Goal: Task Accomplishment & Management: Complete application form

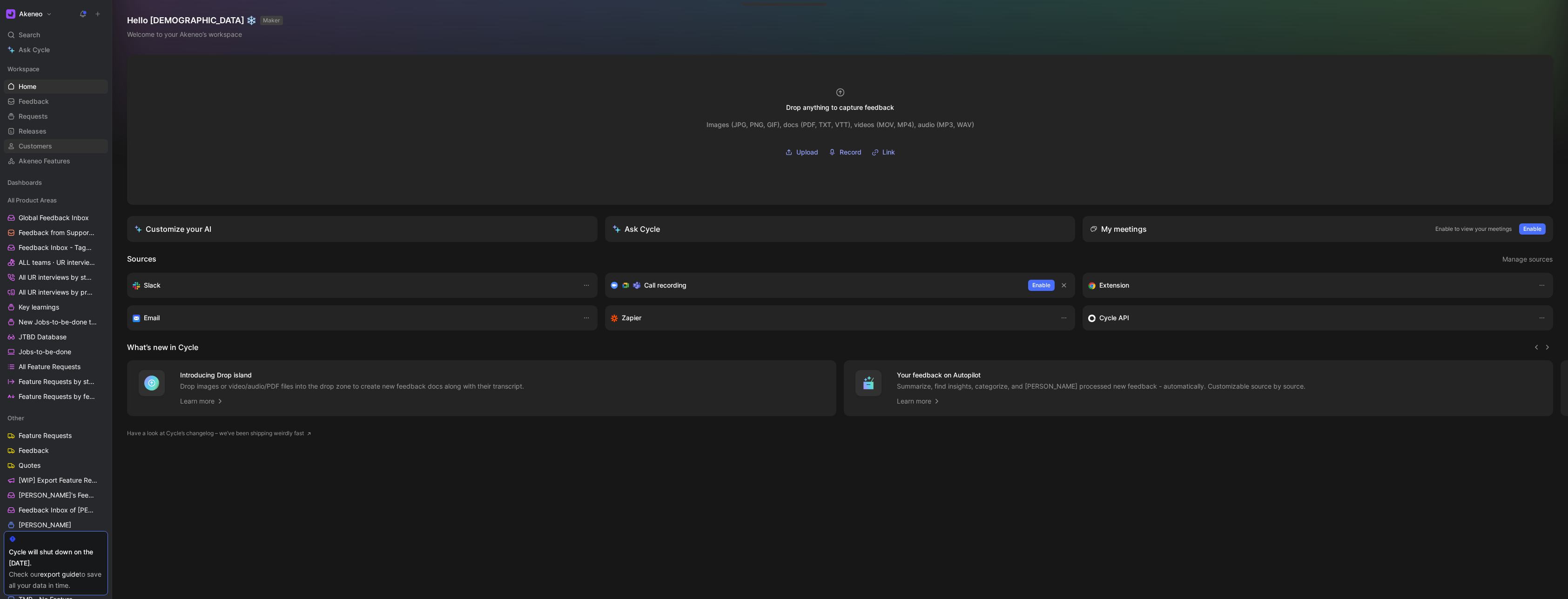
click at [58, 142] on link "Customers" at bounding box center [55, 146] width 104 height 14
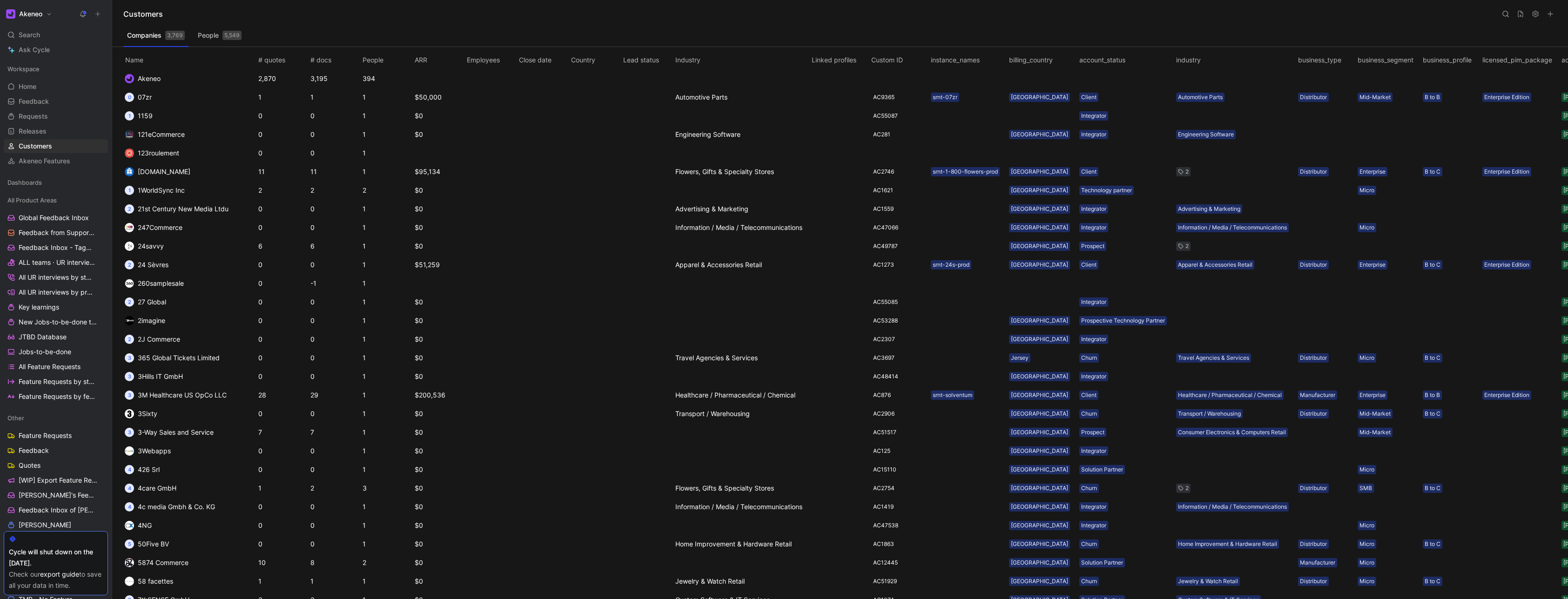
click at [1507, 13] on icon at bounding box center [1506, 14] width 8 height 8
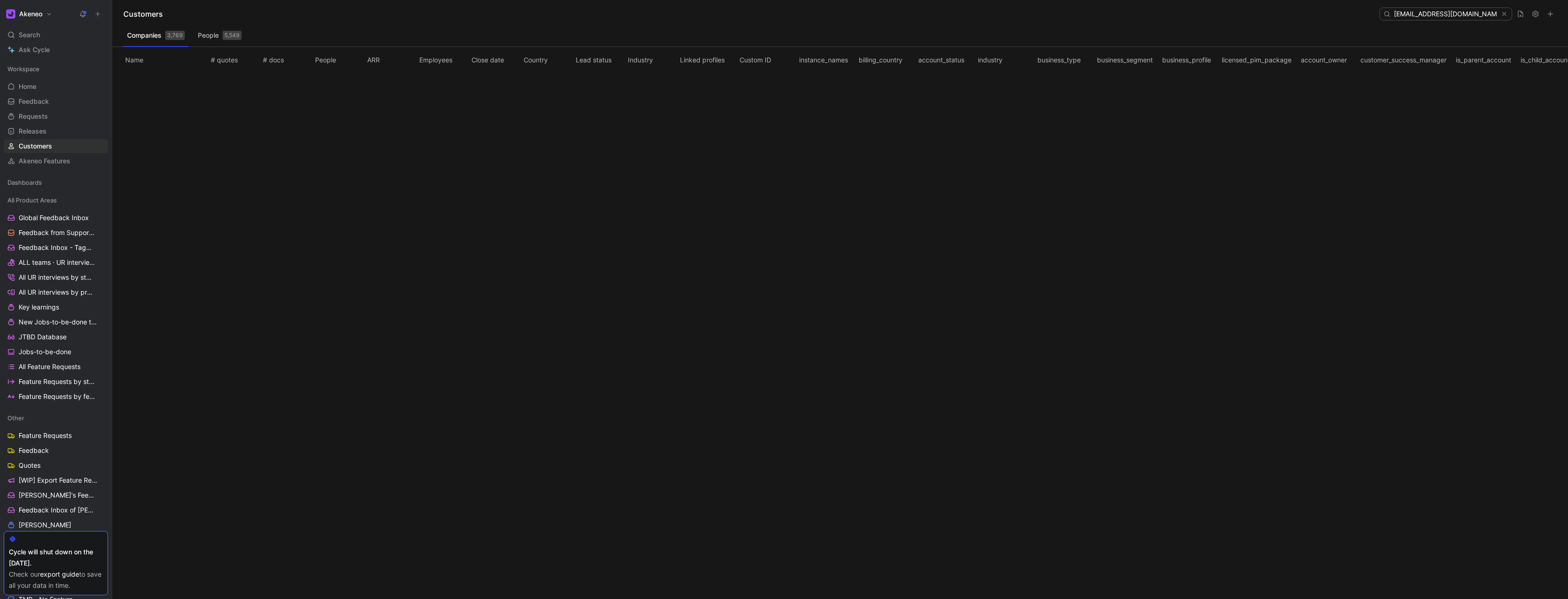
type input "[EMAIL_ADDRESS][DOMAIN_NAME]"
click at [212, 36] on button "People 5,549" at bounding box center [219, 35] width 51 height 15
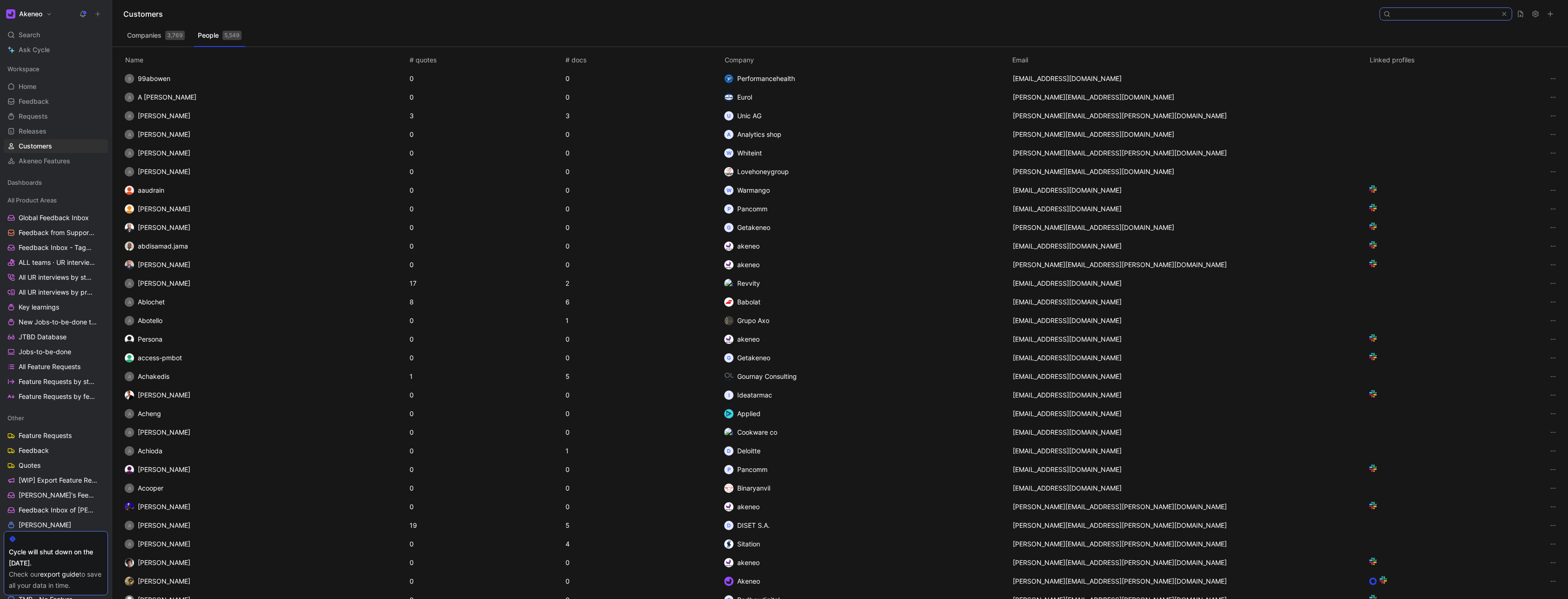
click at [1416, 15] on input at bounding box center [1445, 13] width 110 height 12
paste input "[EMAIL_ADDRESS][DOMAIN_NAME]"
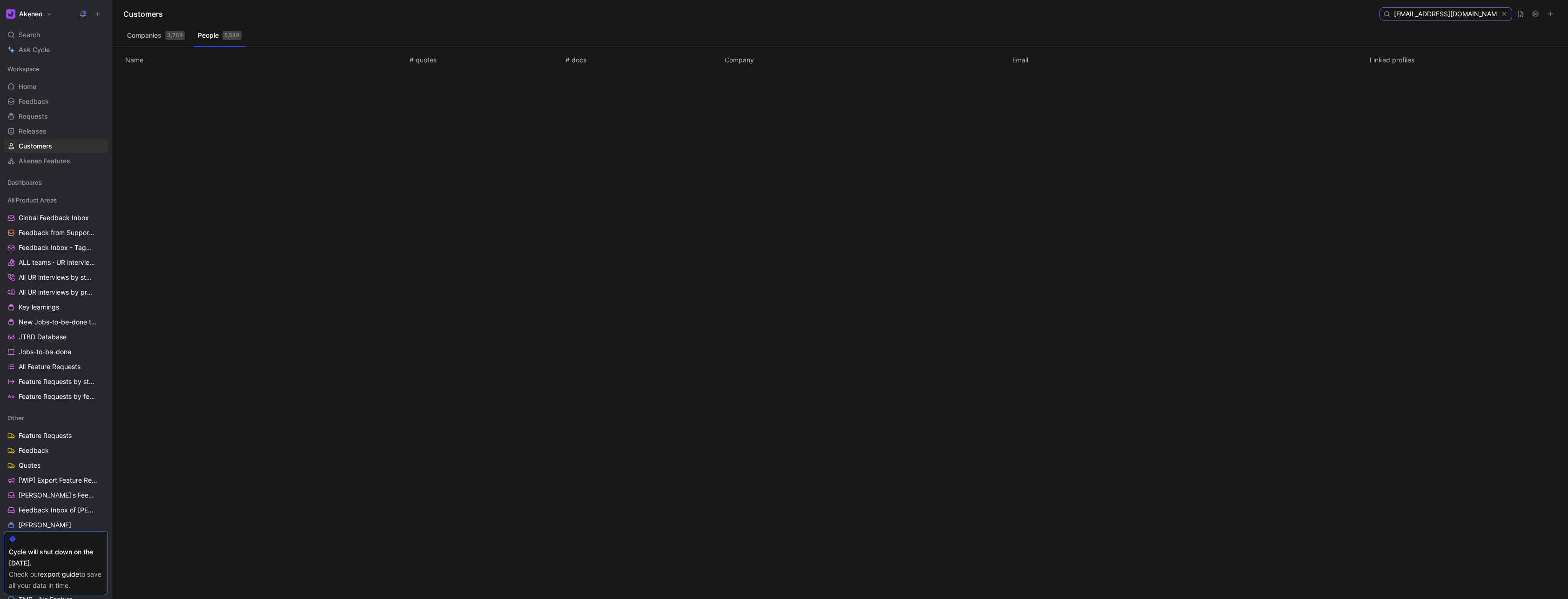
type input "[EMAIL_ADDRESS][DOMAIN_NAME]"
click at [1551, 15] on icon at bounding box center [1550, 14] width 8 height 8
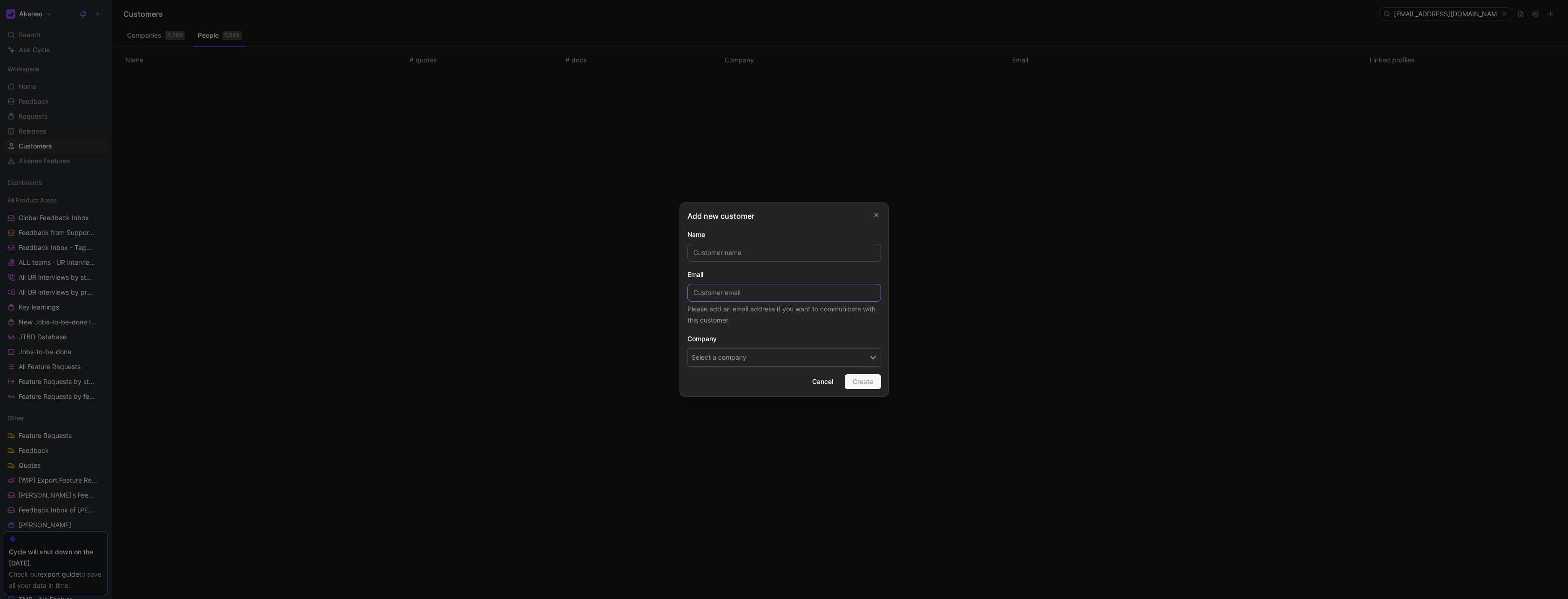
click at [699, 298] on input at bounding box center [784, 292] width 194 height 18
paste input "[EMAIL_ADDRESS][DOMAIN_NAME]"
type input "[EMAIL_ADDRESS][DOMAIN_NAME]"
click at [723, 252] on input "text" at bounding box center [784, 252] width 194 height 18
click at [708, 357] on button "Select a company" at bounding box center [784, 357] width 194 height 19
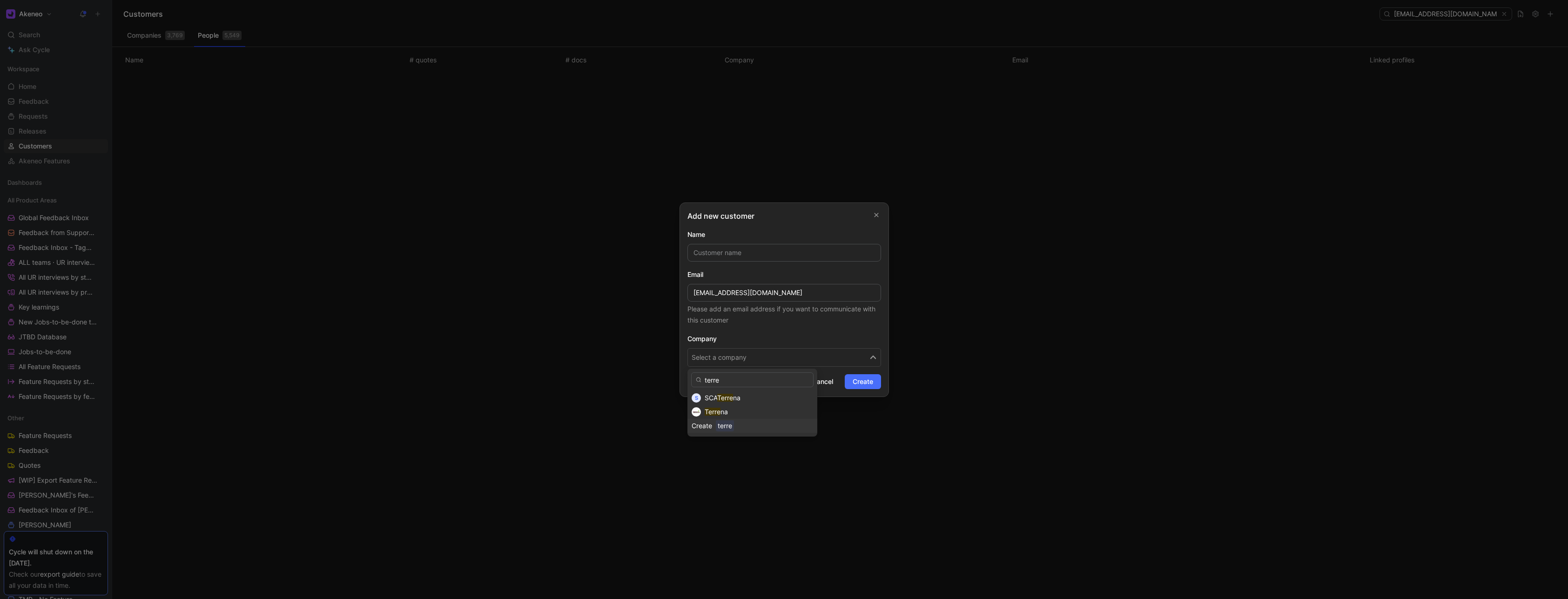
type input "terre"
click at [828, 383] on span "Cancel" at bounding box center [823, 382] width 21 height 11
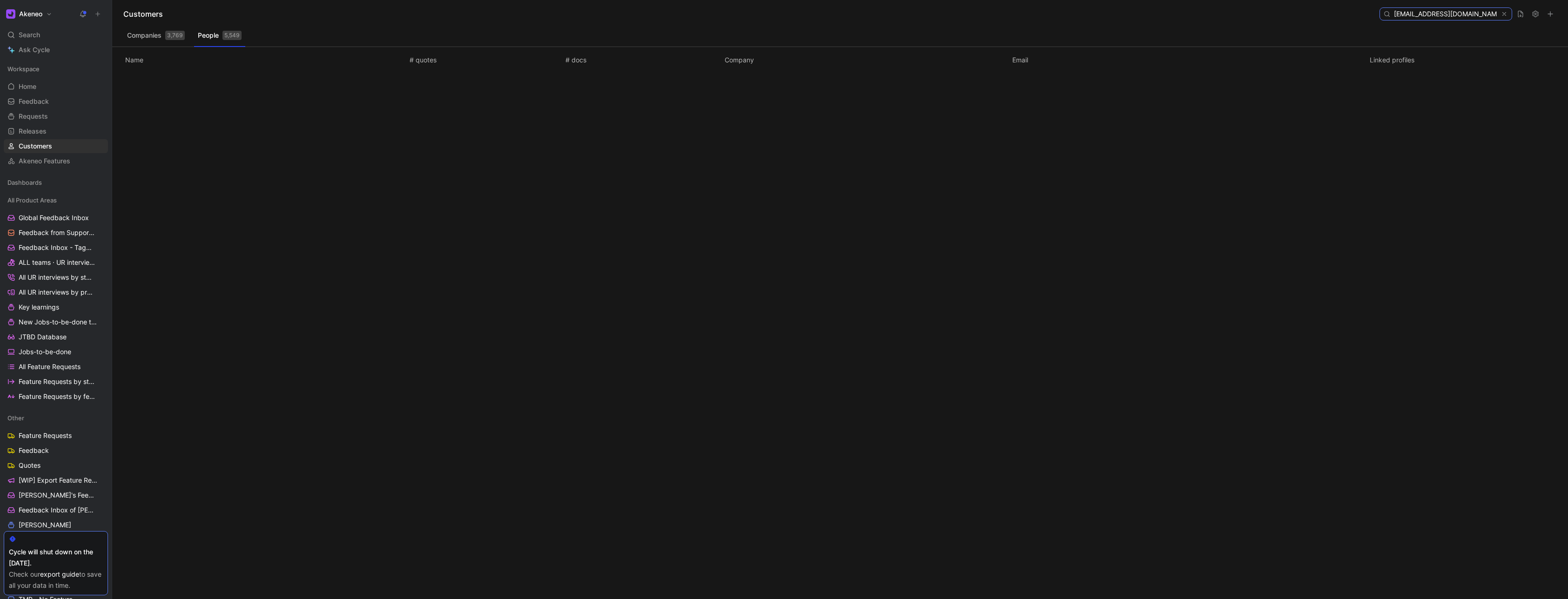
click at [1427, 9] on input "[EMAIL_ADDRESS][DOMAIN_NAME]" at bounding box center [1445, 13] width 110 height 12
click at [1444, 14] on input "[DOMAIN_NAME]" at bounding box center [1445, 13] width 110 height 12
click at [1444, 13] on input "[DOMAIN_NAME]" at bounding box center [1445, 13] width 110 height 12
paste input "bbrunaud@"
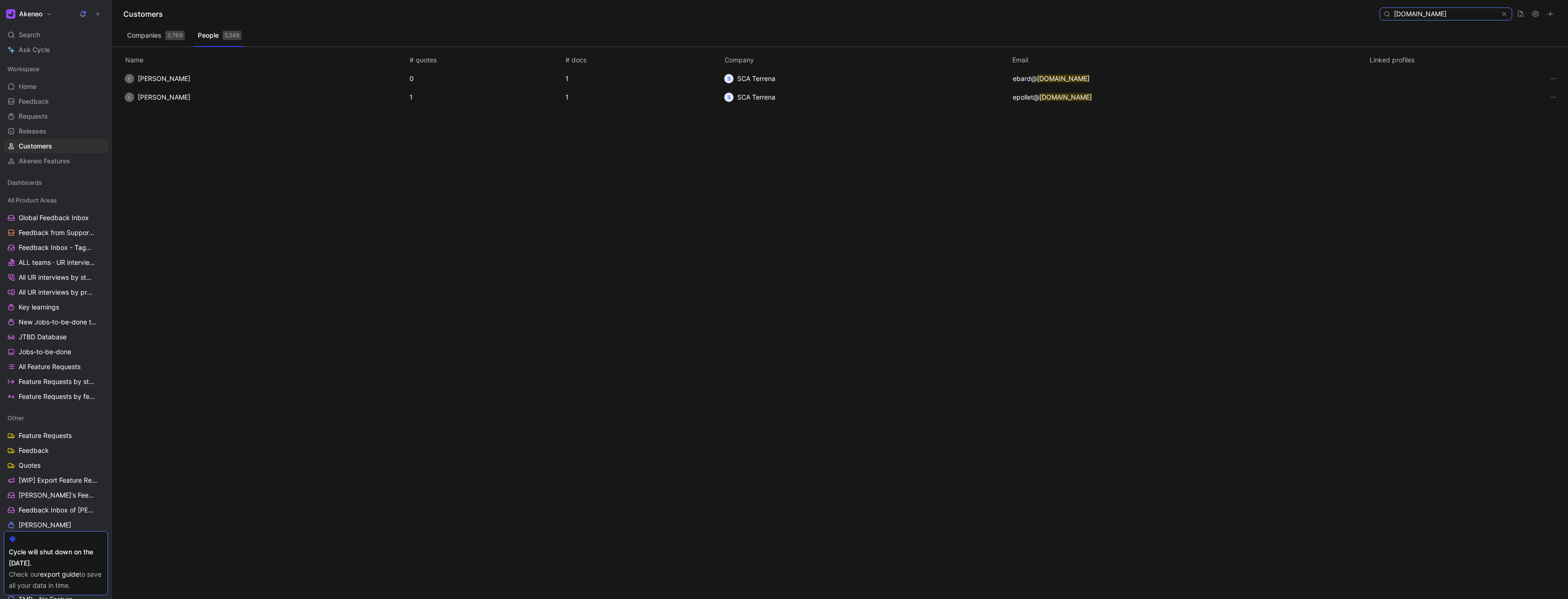
type input "[EMAIL_ADDRESS][DOMAIN_NAME]"
click at [1550, 12] on icon at bounding box center [1550, 14] width 8 height 8
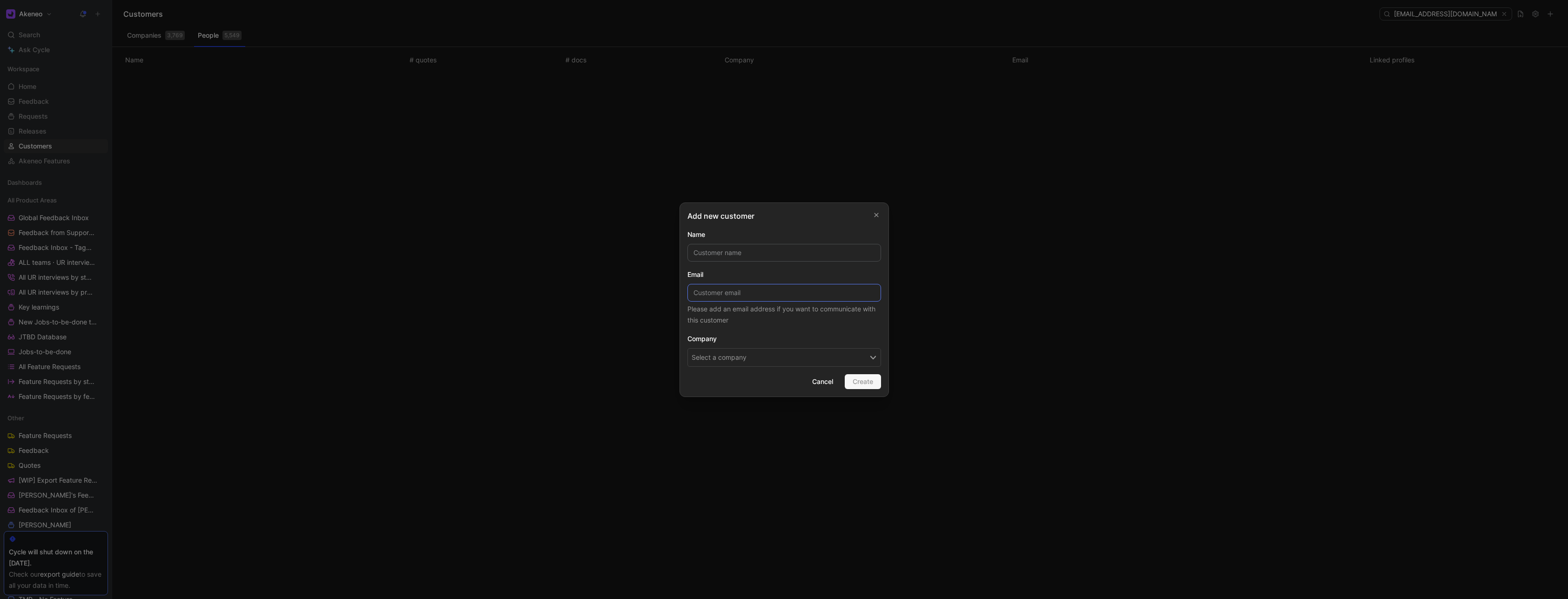
click at [733, 292] on input at bounding box center [784, 292] width 194 height 18
paste input "[EMAIL_ADDRESS][DOMAIN_NAME]"
type input "[EMAIL_ADDRESS][DOMAIN_NAME]"
click at [713, 362] on button "Select a company" at bounding box center [784, 357] width 194 height 19
type input "Terre"
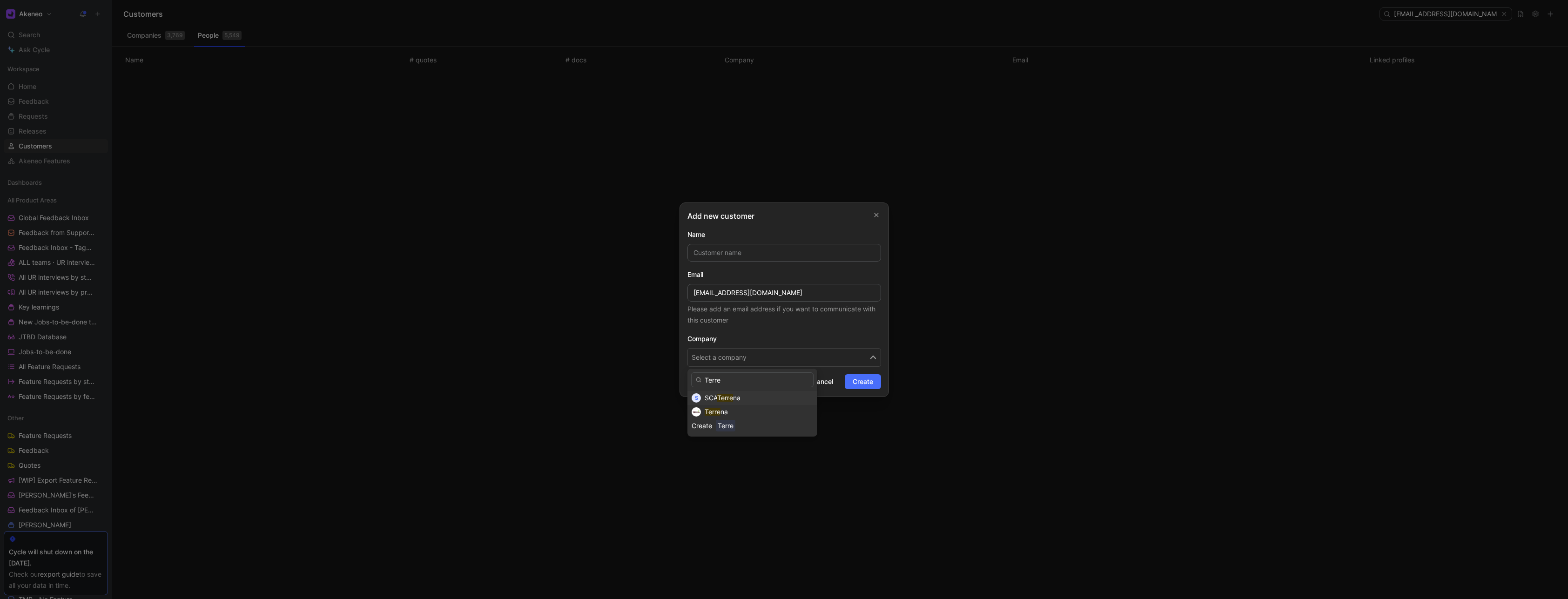
click at [739, 397] on span "na" at bounding box center [737, 397] width 8 height 8
click at [735, 254] on input "text" at bounding box center [784, 252] width 194 height 18
paste input "[PERSON_NAME]"
type input "[PERSON_NAME]"
click at [866, 381] on span "Create" at bounding box center [862, 382] width 20 height 11
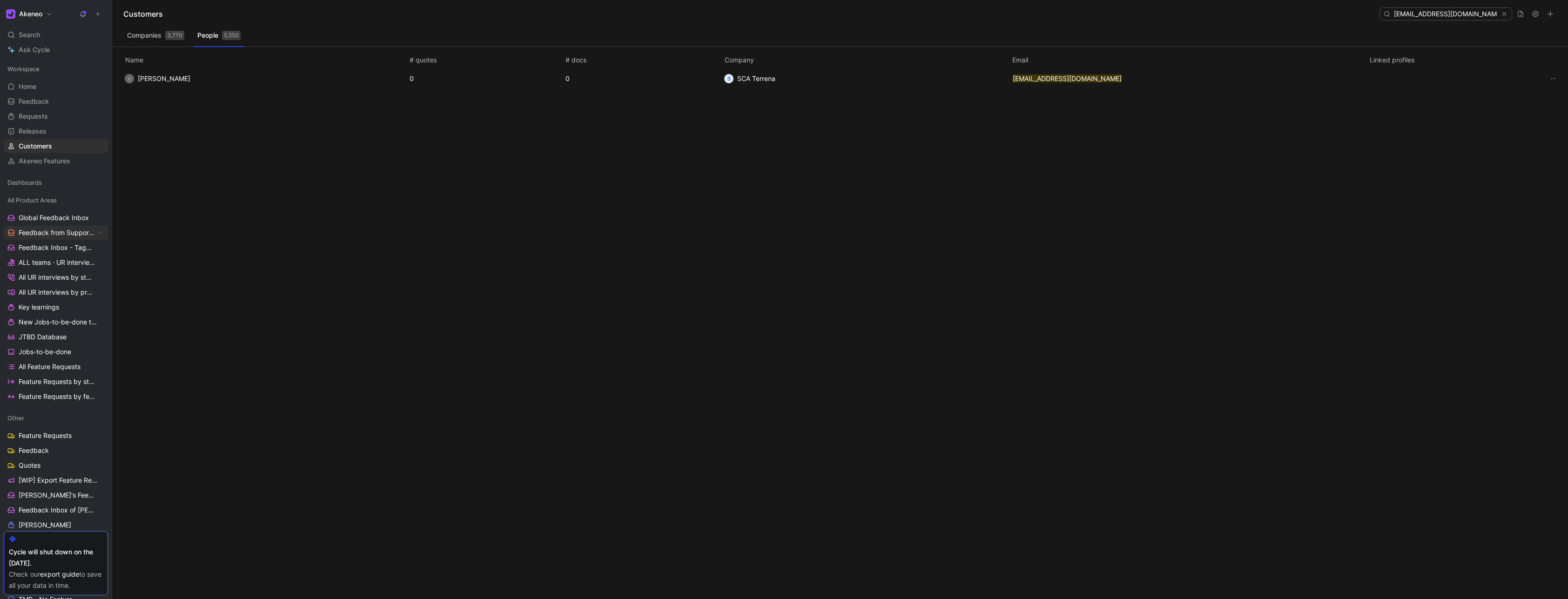
click at [39, 230] on span "Feedback from Support Team" at bounding box center [57, 232] width 77 height 9
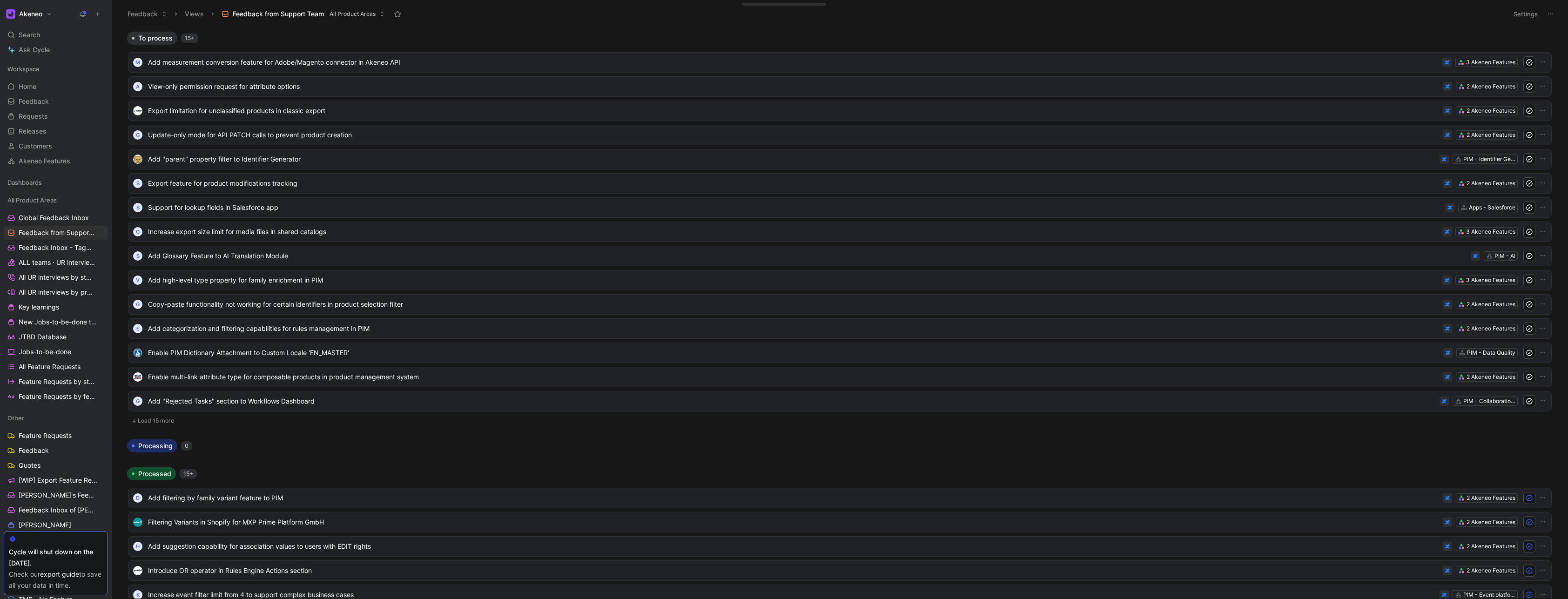
click at [165, 423] on button "Load 15 more" at bounding box center [840, 421] width 1424 height 11
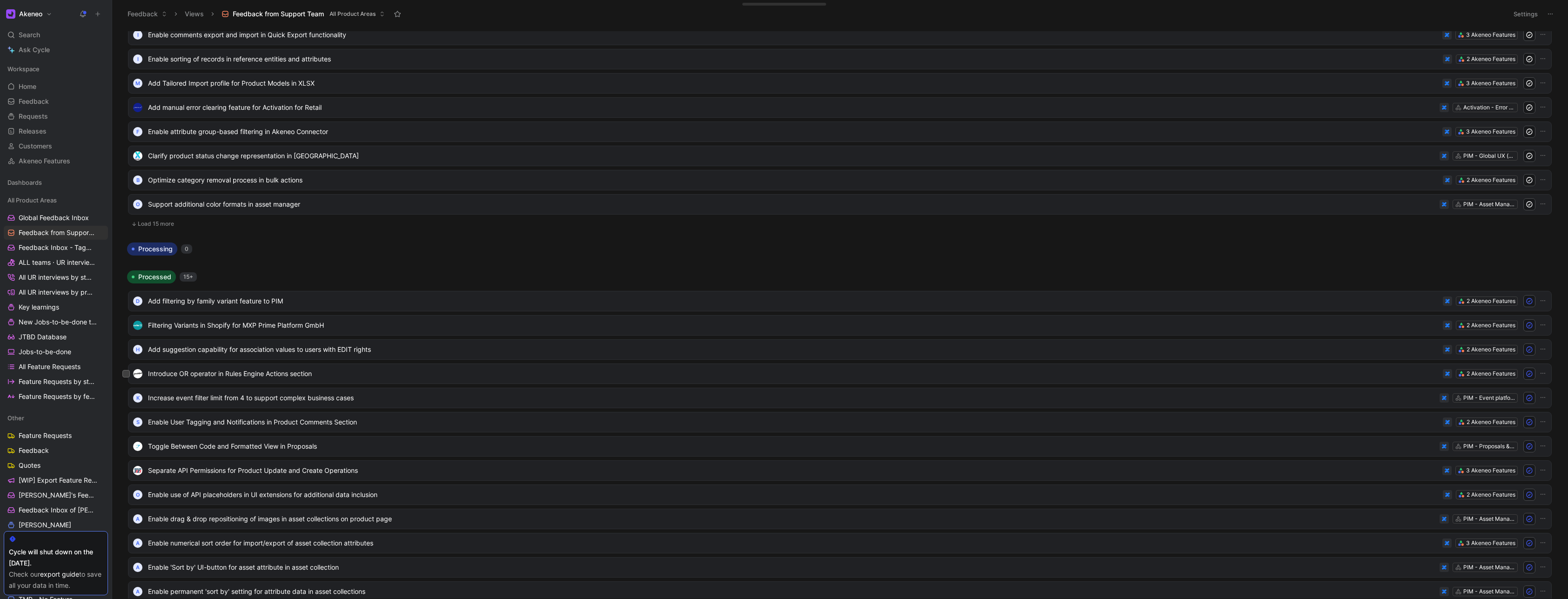
scroll to position [507, 0]
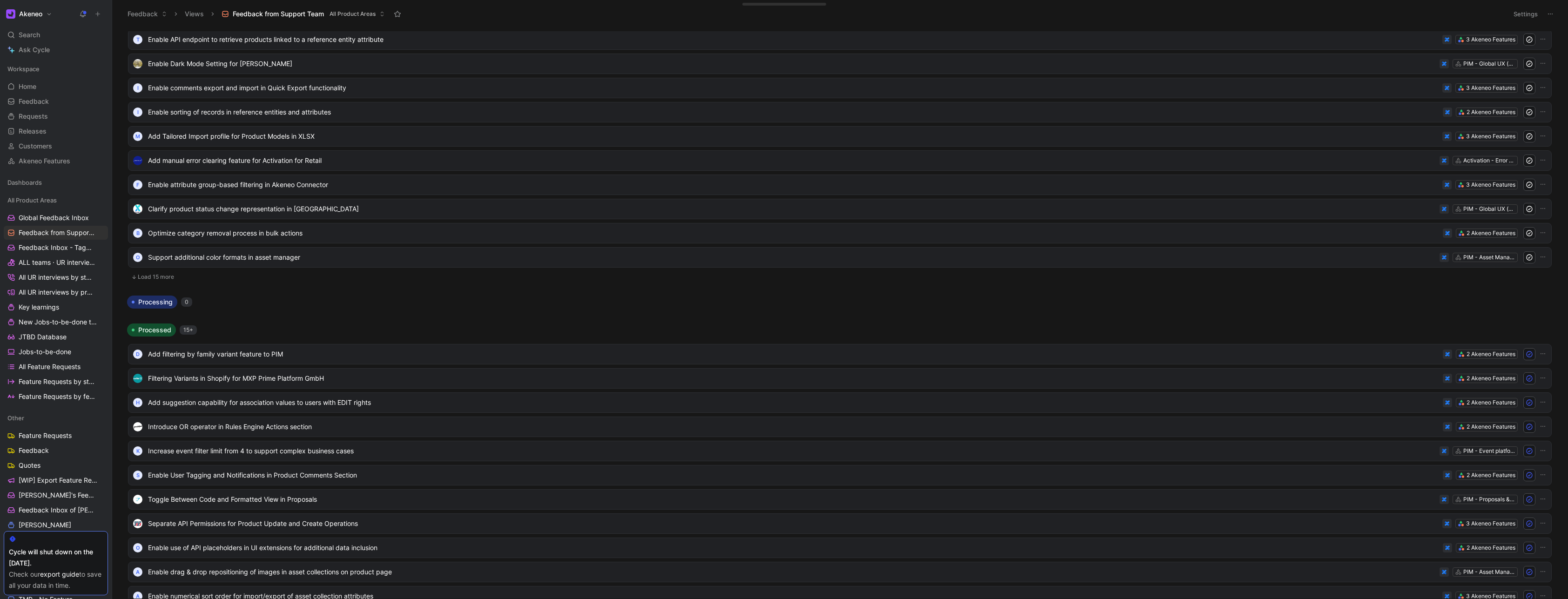
click at [173, 277] on button "Load 15 more" at bounding box center [840, 277] width 1424 height 11
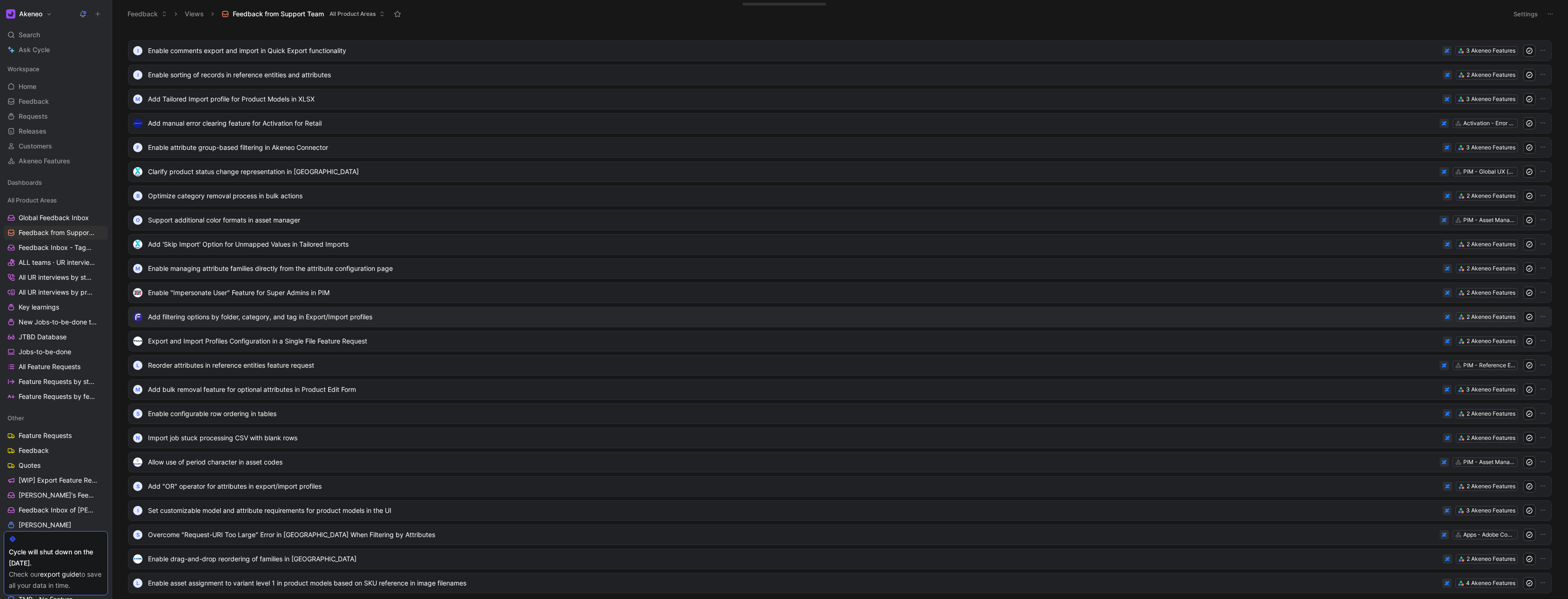
scroll to position [786, 0]
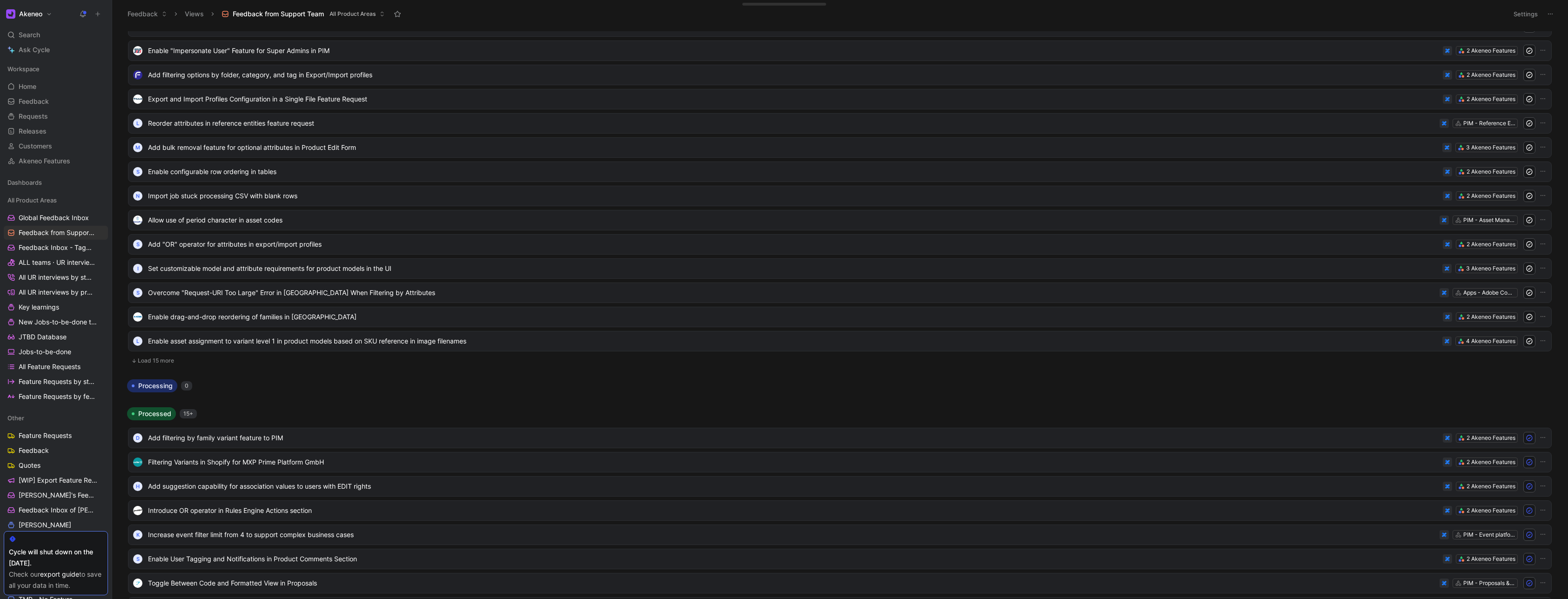
click at [164, 358] on button "Load 15 more" at bounding box center [840, 361] width 1424 height 11
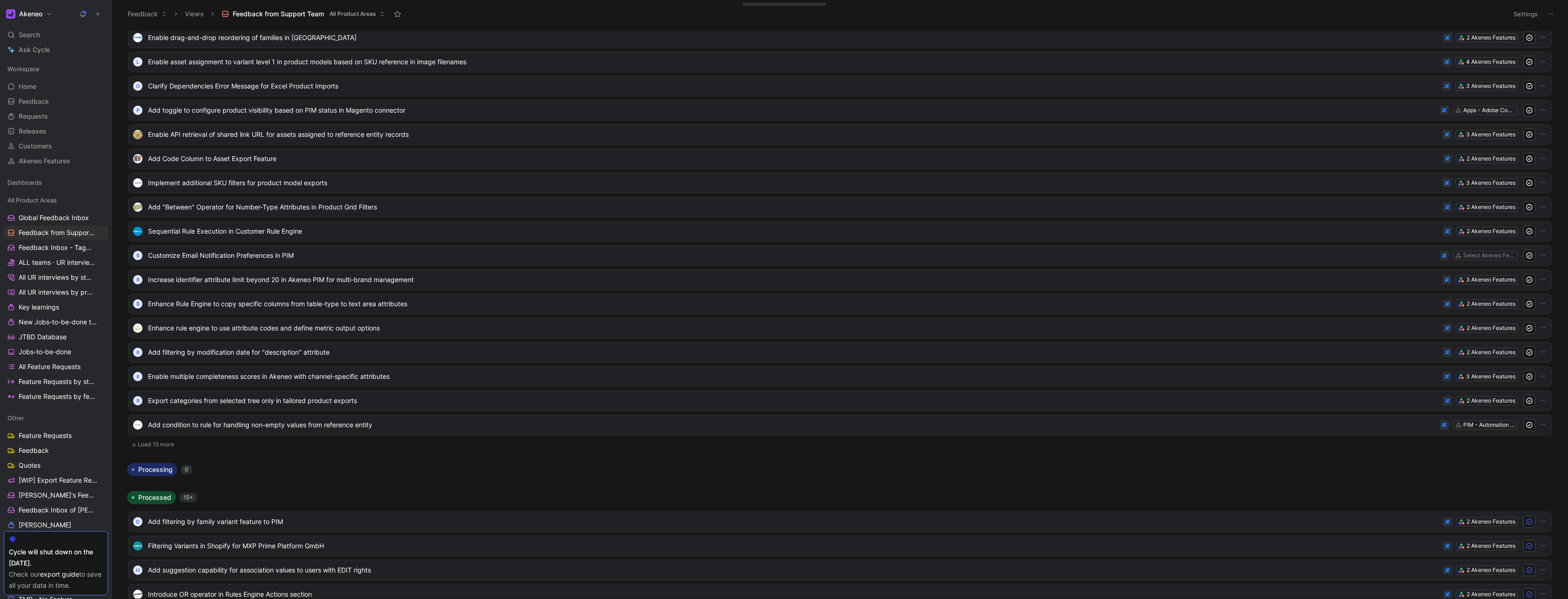
scroll to position [1177, 0]
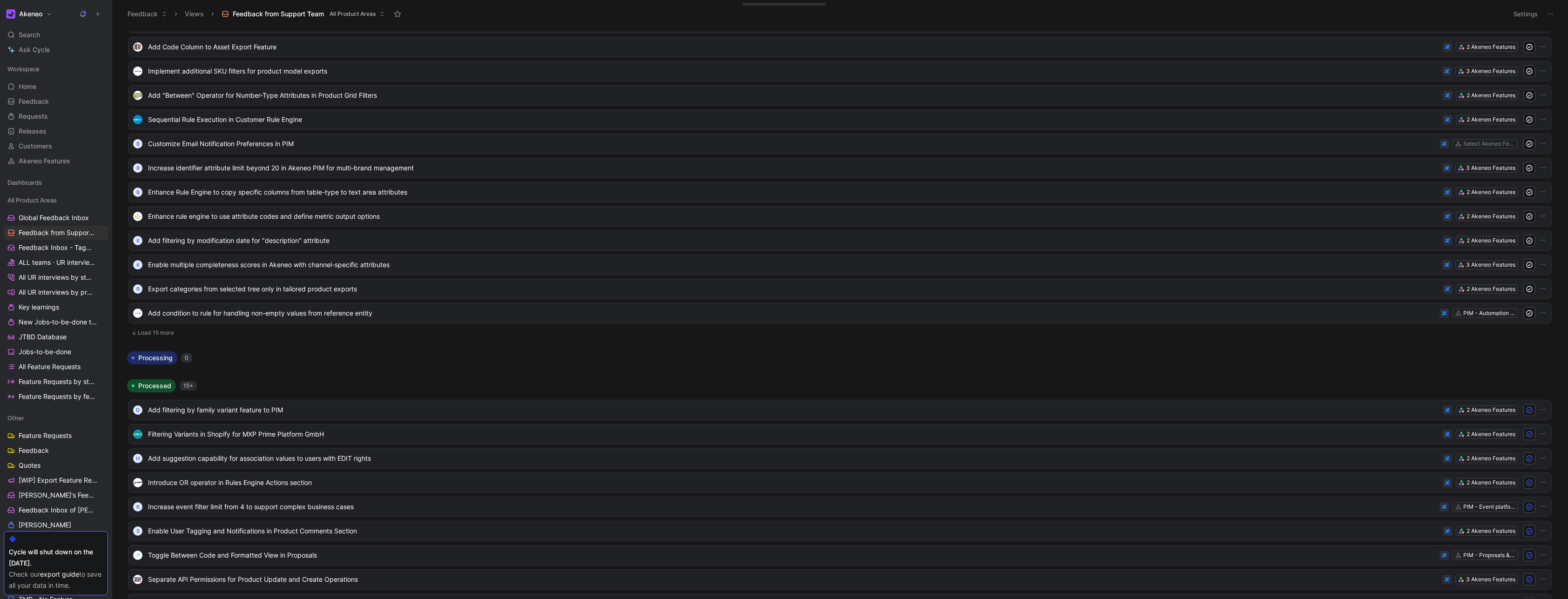
click at [163, 336] on button "Load 15 more" at bounding box center [840, 333] width 1424 height 11
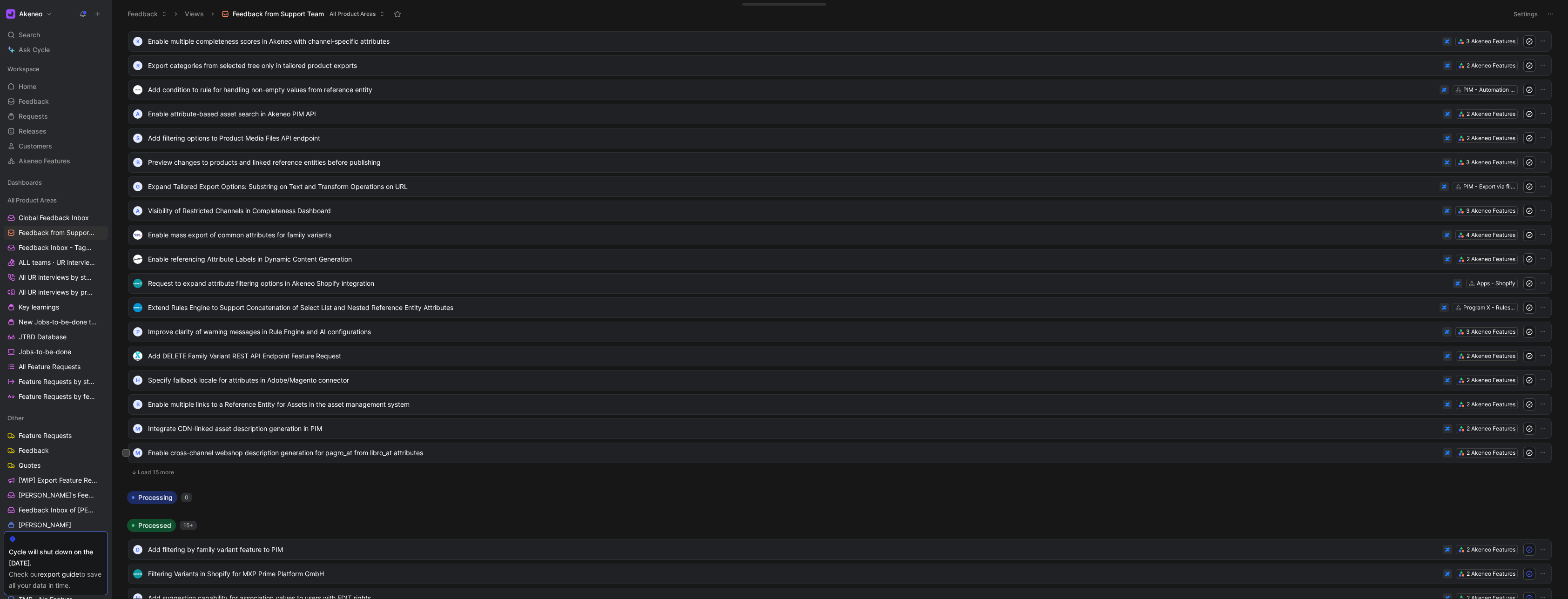
scroll to position [1568, 0]
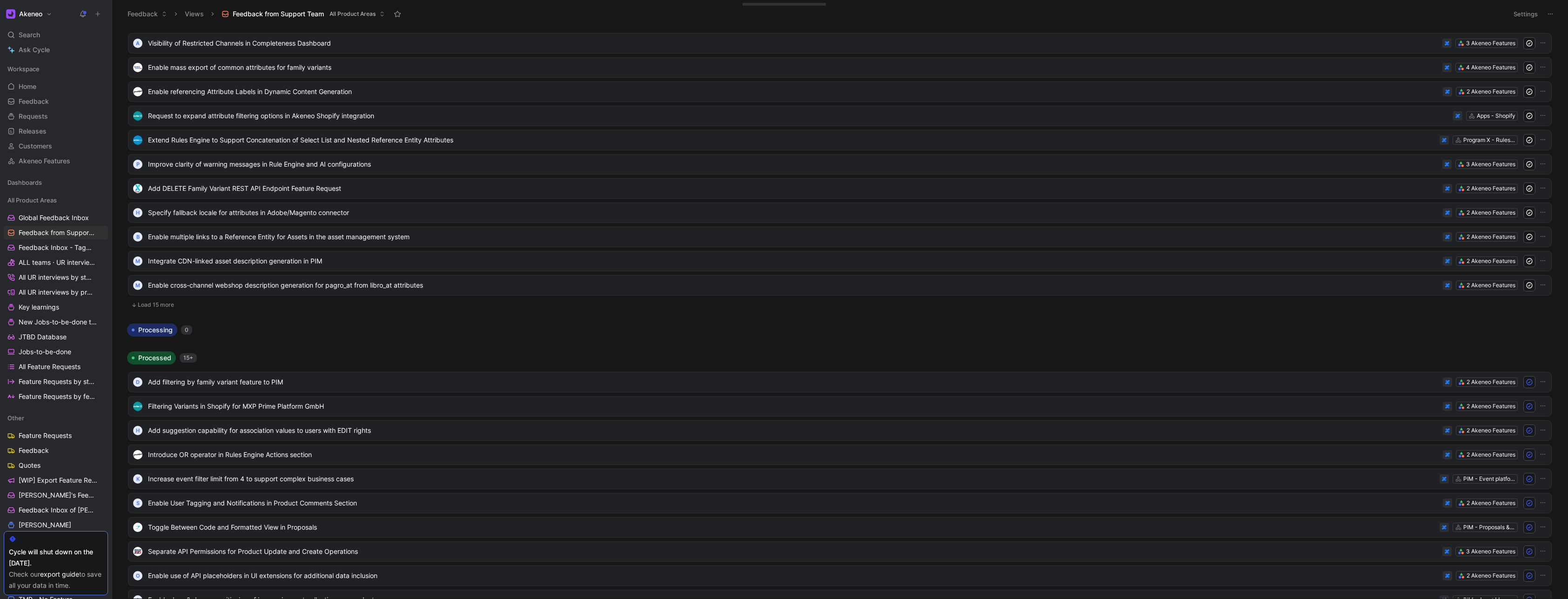
click at [169, 303] on button "Load 15 more" at bounding box center [840, 305] width 1424 height 11
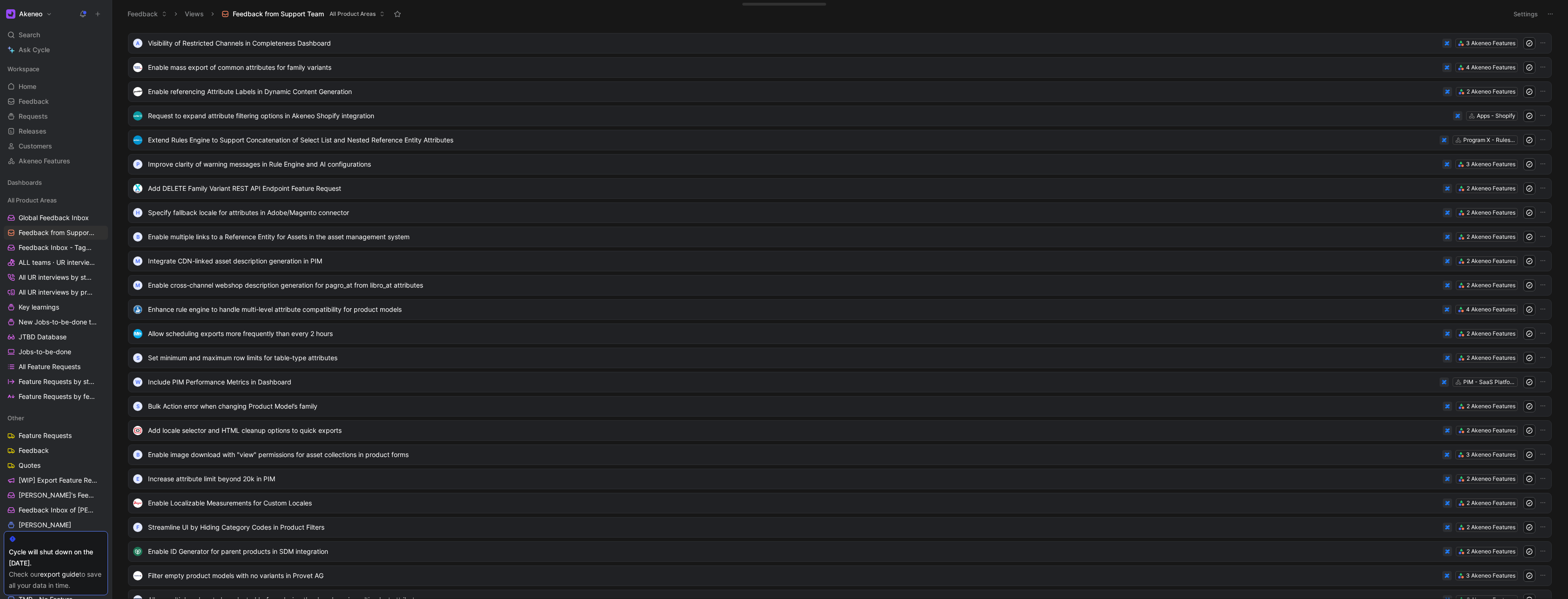
scroll to position [0, 0]
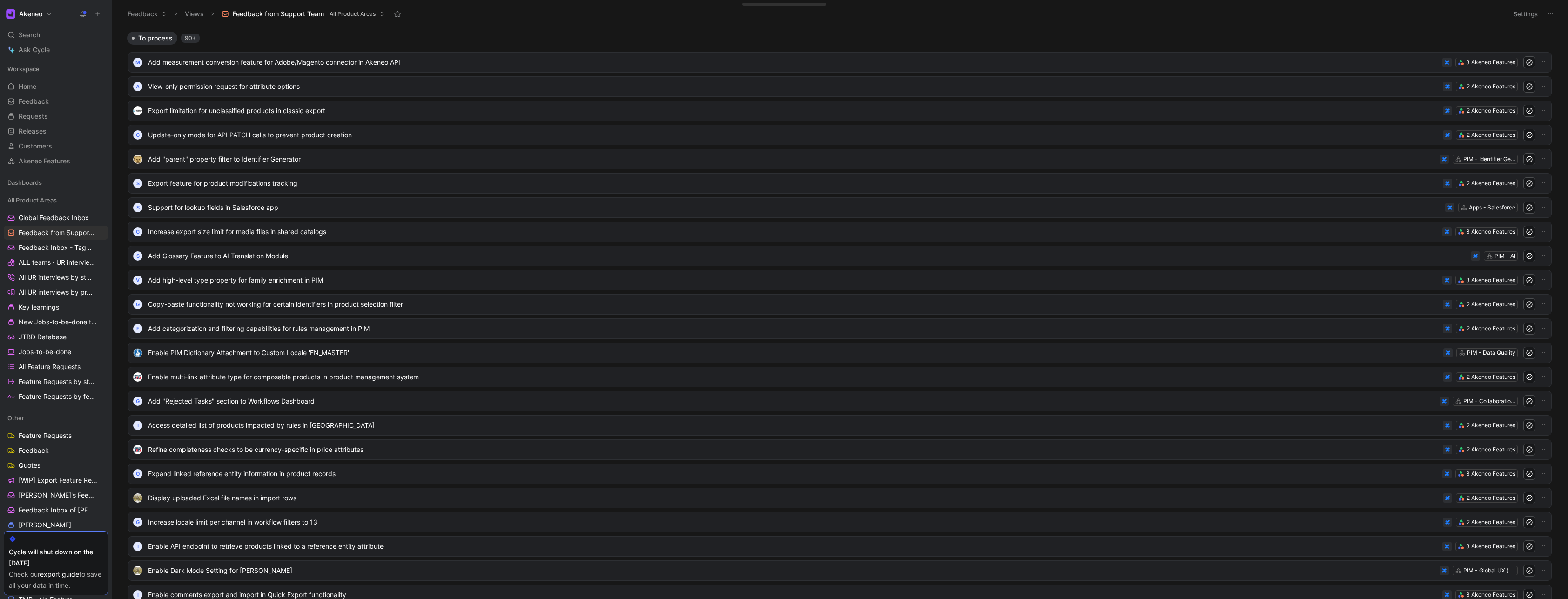
click at [150, 38] on span "To process" at bounding box center [155, 38] width 34 height 9
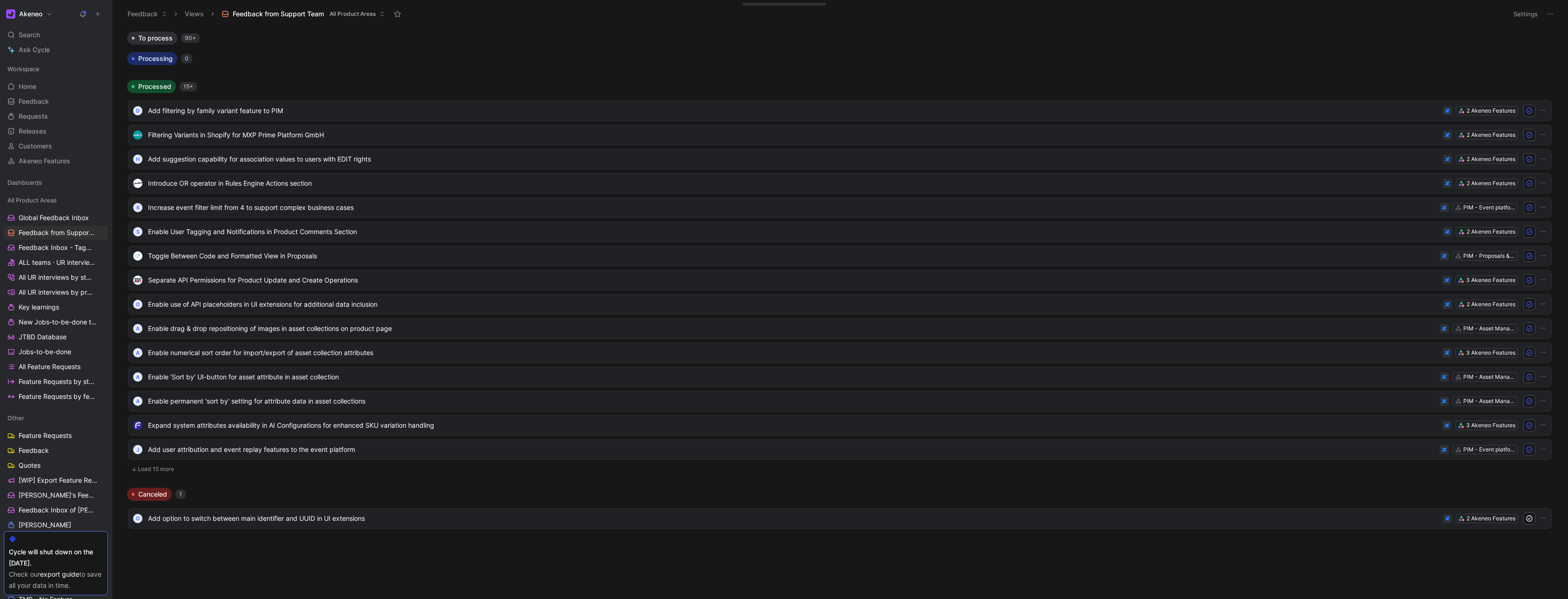
click at [155, 85] on span "Processed" at bounding box center [154, 86] width 33 height 9
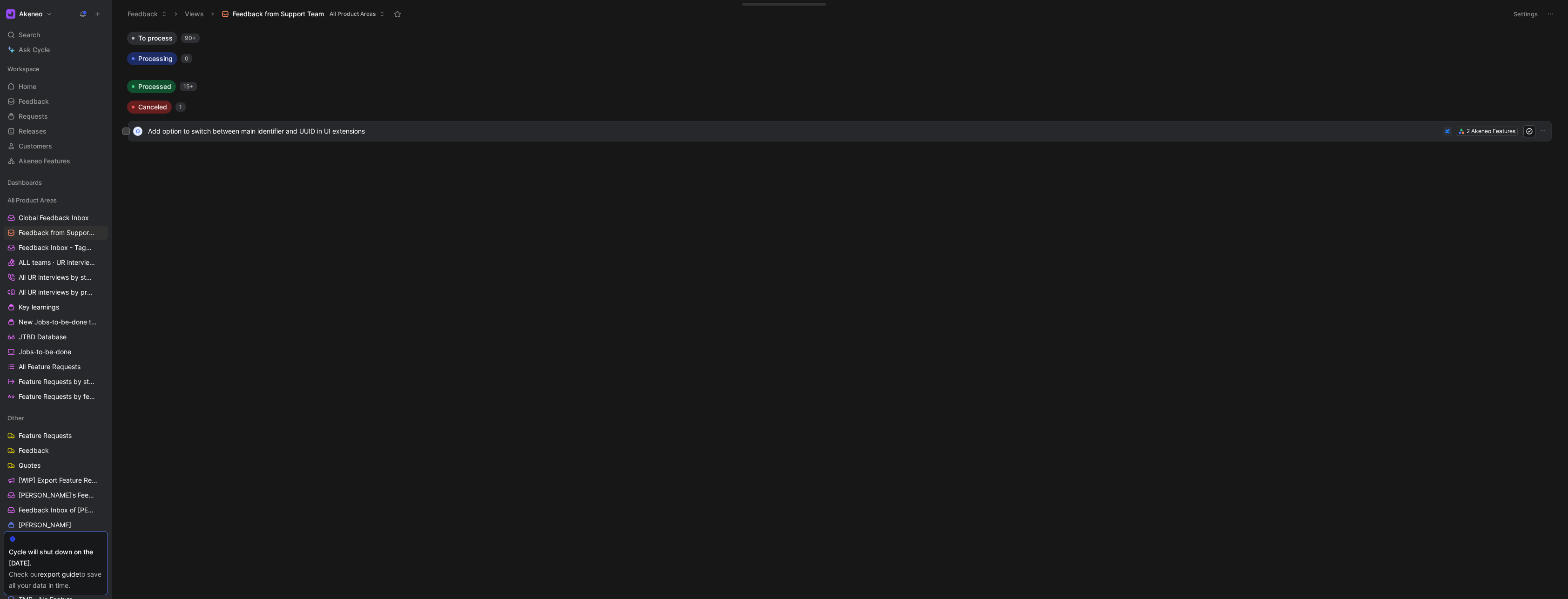
click at [197, 134] on span "Add option to switch between main identifier and UUID in UI extensions" at bounding box center [793, 131] width 1291 height 11
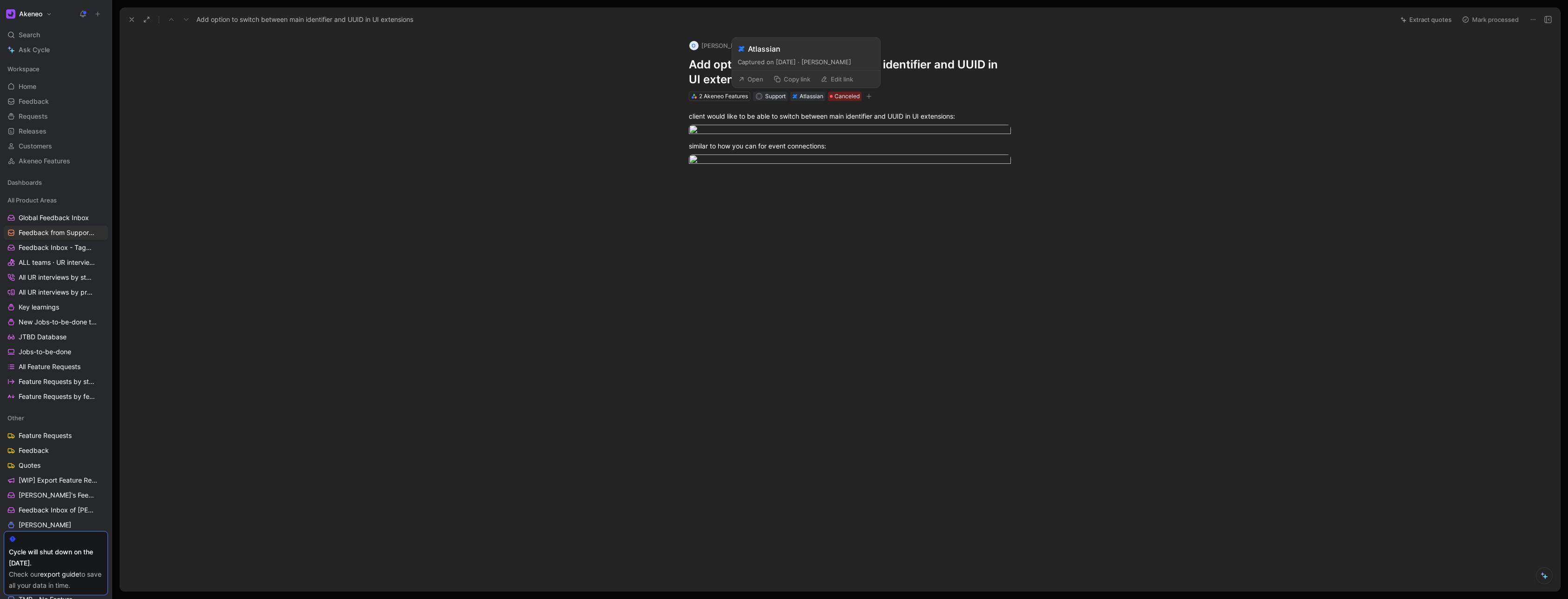
click at [753, 79] on button "Open" at bounding box center [751, 79] width 34 height 13
